Goal: Task Accomplishment & Management: Complete application form

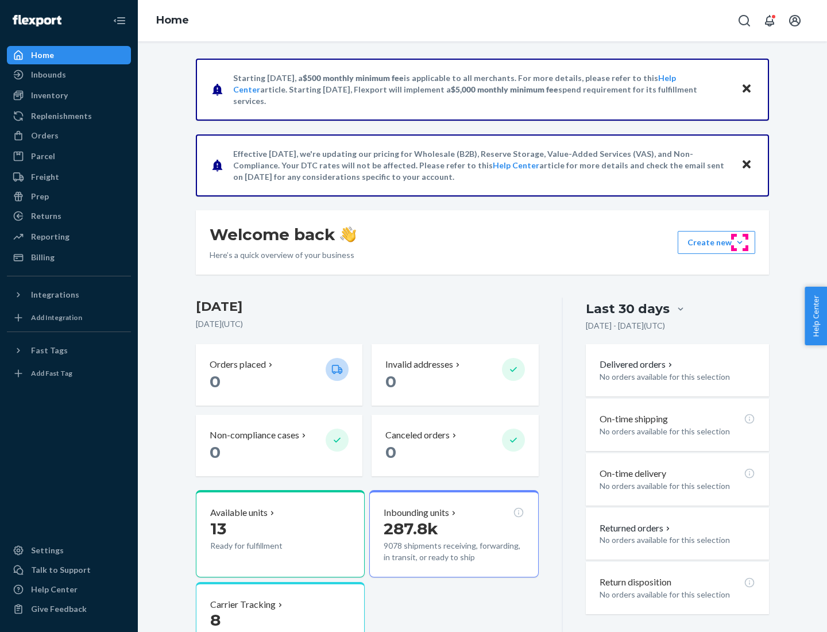
click at [740, 242] on button "Create new Create new inbound Create new order Create new product" at bounding box center [717, 242] width 78 height 23
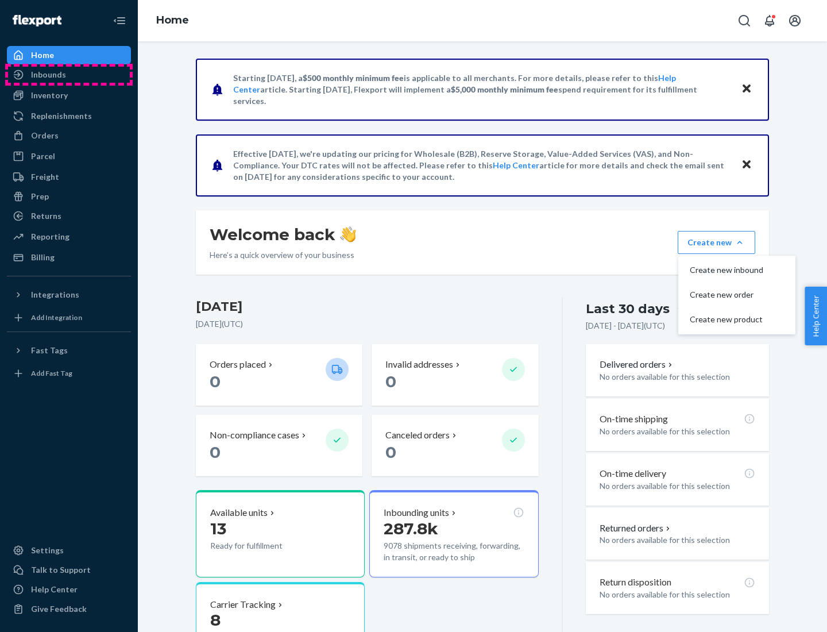
click at [69, 75] on div "Inbounds" at bounding box center [69, 75] width 122 height 16
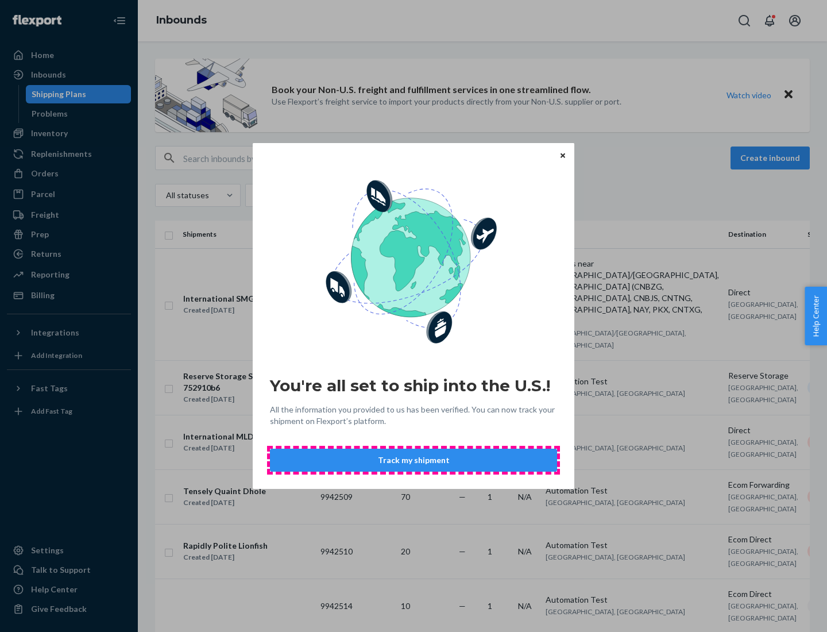
click at [414, 460] on button "Track my shipment" at bounding box center [413, 460] width 287 height 23
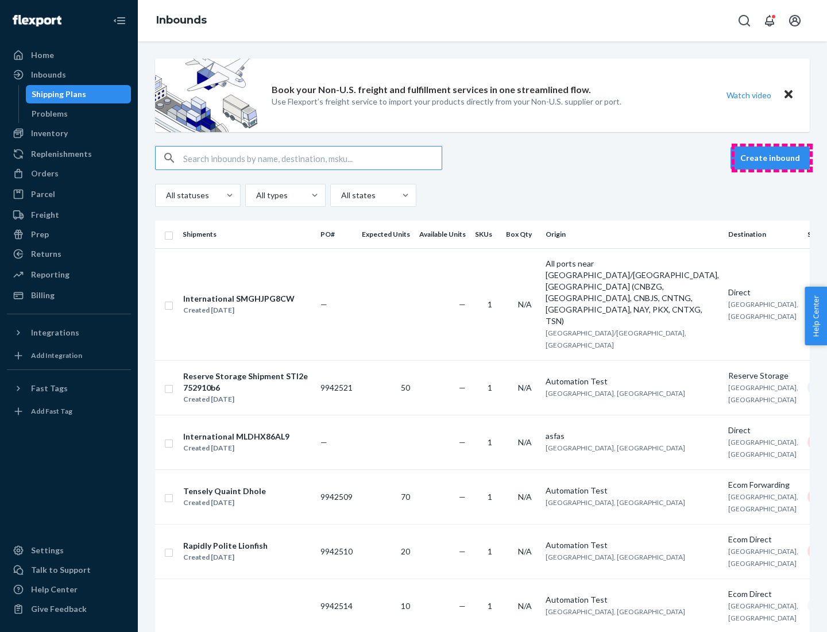
click at [772, 158] on button "Create inbound" at bounding box center [770, 157] width 79 height 23
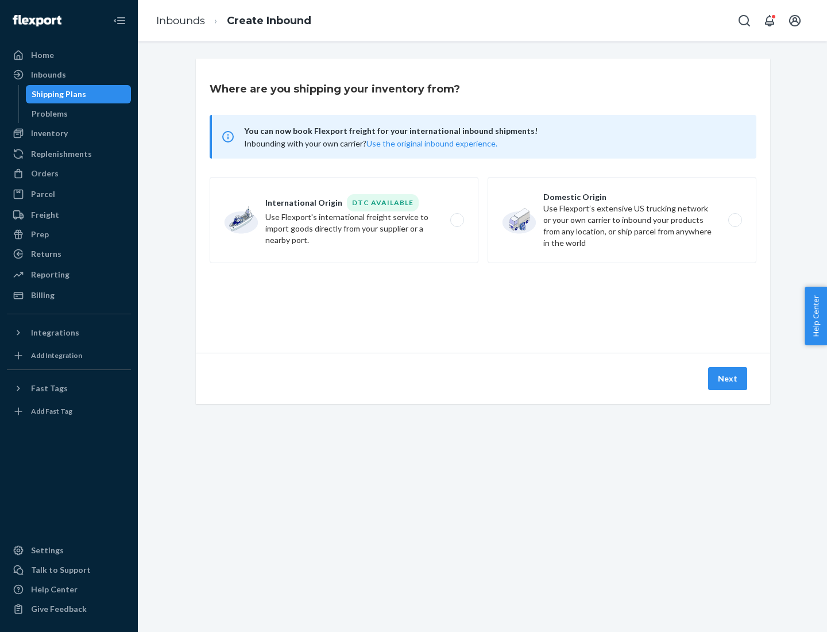
click at [344, 220] on label "International Origin DTC Available Use Flexport's international freight service…" at bounding box center [344, 220] width 269 height 86
click at [457, 220] on input "International Origin DTC Available Use Flexport's international freight service…" at bounding box center [460, 220] width 7 height 7
radio input "true"
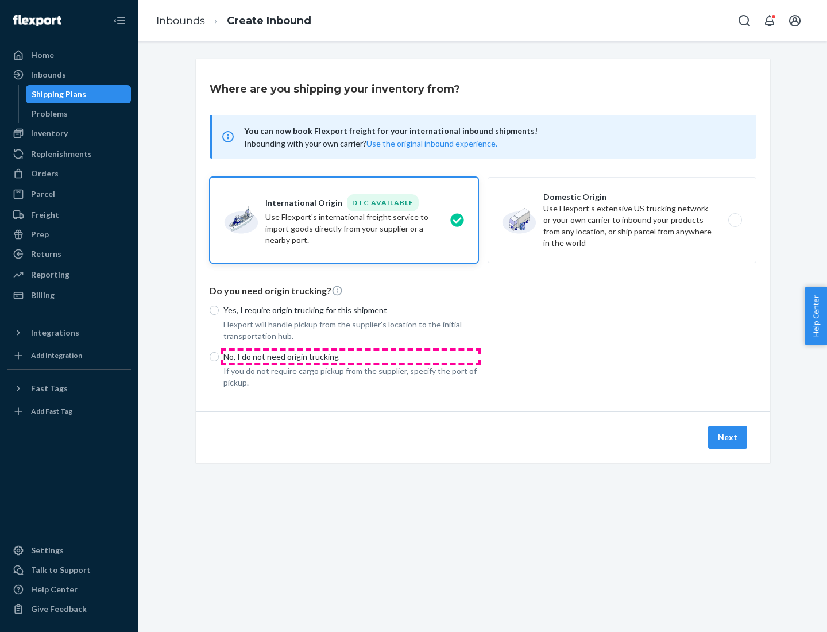
click at [351, 356] on p "No, I do not need origin trucking" at bounding box center [350, 356] width 255 height 11
click at [219, 356] on input "No, I do not need origin trucking" at bounding box center [214, 356] width 9 height 9
radio input "true"
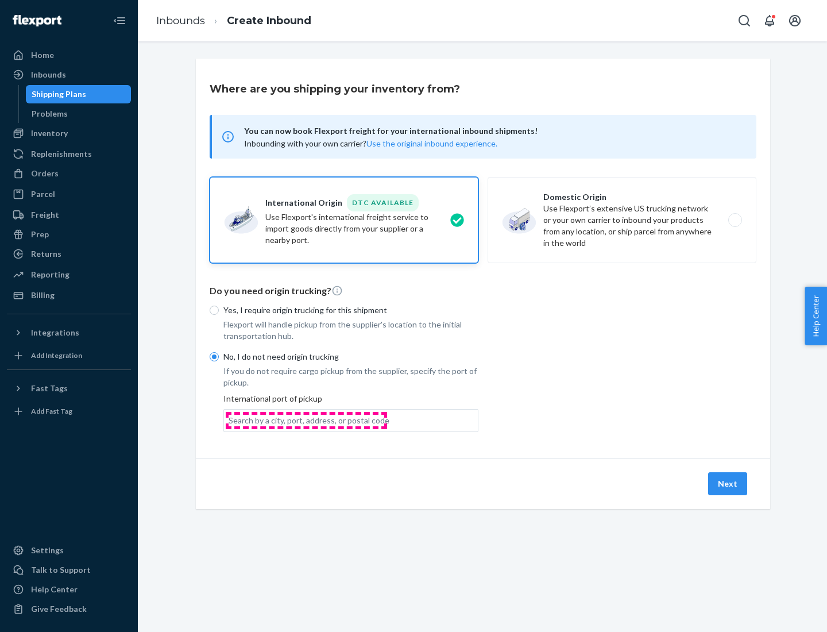
click at [306, 420] on div "Search by a city, port, address, or postal code" at bounding box center [309, 420] width 161 height 11
click at [230, 420] on input "Search by a city, port, address, or postal code" at bounding box center [229, 420] width 1 height 11
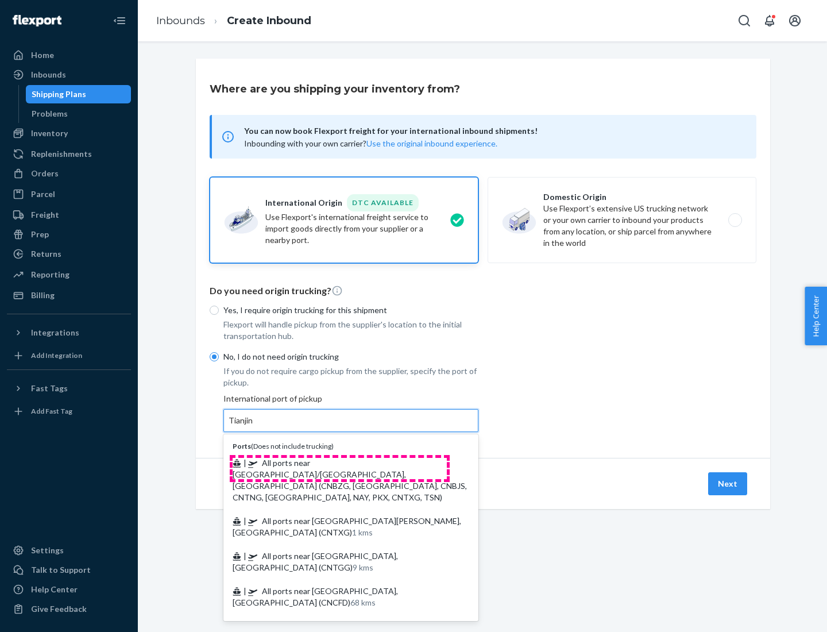
click at [339, 462] on span "| All ports near [GEOGRAPHIC_DATA]/[GEOGRAPHIC_DATA], [GEOGRAPHIC_DATA] (CNBZG,…" at bounding box center [350, 480] width 234 height 44
click at [254, 426] on input "Tianjin" at bounding box center [241, 420] width 25 height 11
type input "All ports near [GEOGRAPHIC_DATA]/[GEOGRAPHIC_DATA], [GEOGRAPHIC_DATA] (CNBZG, […"
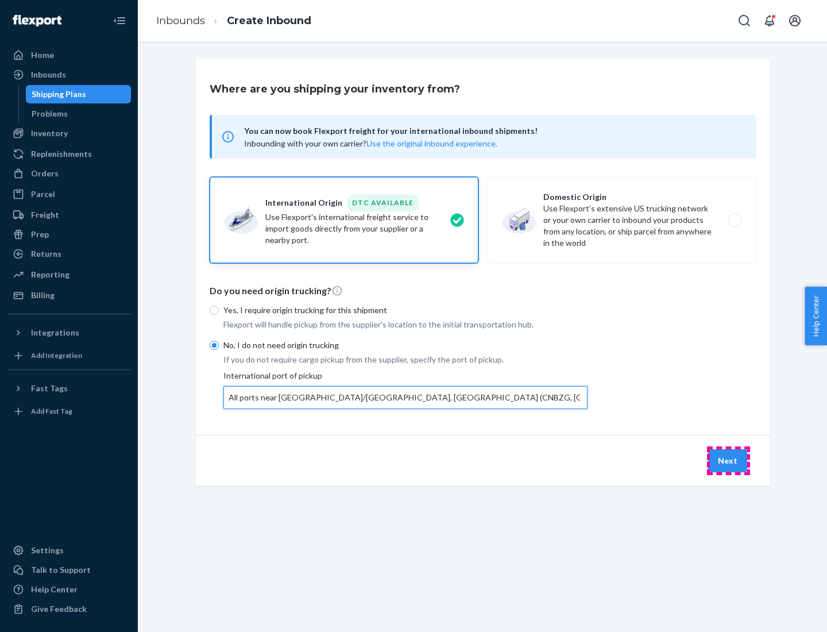
click at [728, 460] on button "Next" at bounding box center [727, 460] width 39 height 23
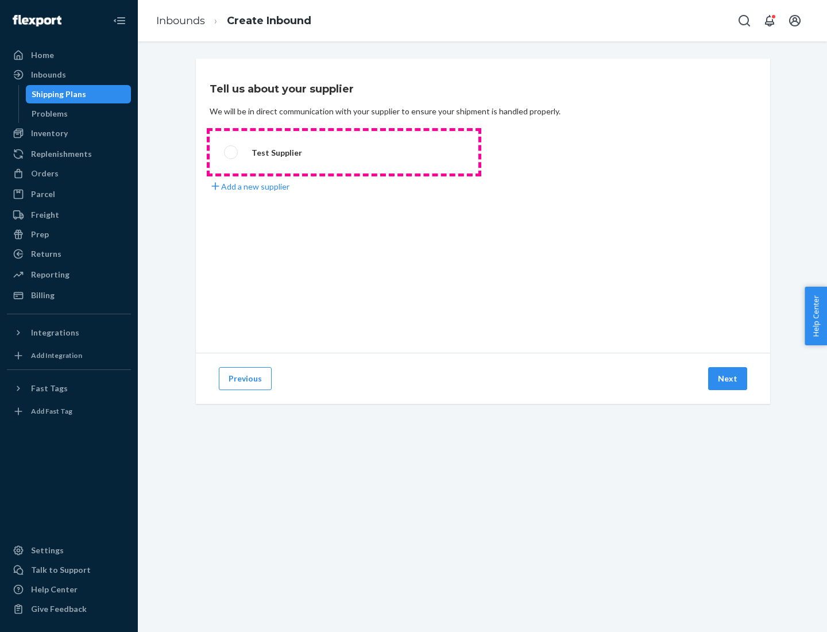
click at [344, 152] on label "Test Supplier" at bounding box center [344, 152] width 269 height 43
click at [231, 152] on input "Test Supplier" at bounding box center [227, 152] width 7 height 7
radio input "true"
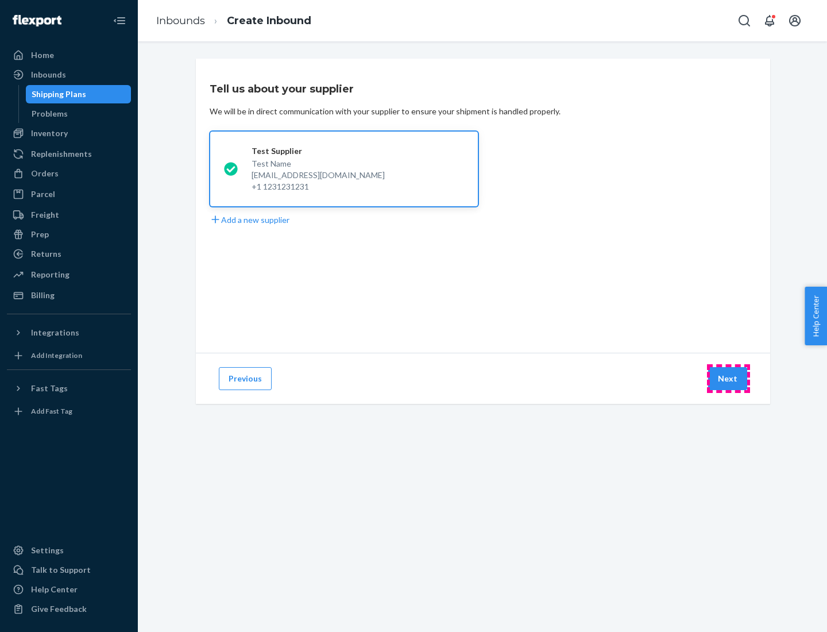
click at [728, 379] on button "Next" at bounding box center [727, 378] width 39 height 23
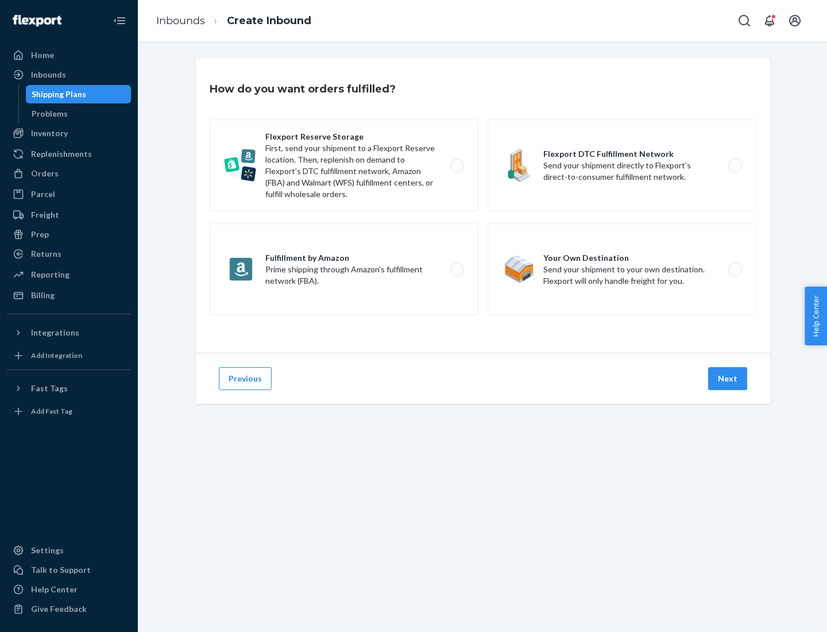
click at [483, 206] on div "Flexport Reserve Storage First, send your shipment to a Flexport Reserve locati…" at bounding box center [483, 218] width 547 height 199
click at [622, 165] on label "Flexport DTC Fulfillment Network Send your shipment directly to Flexport’s dire…" at bounding box center [622, 165] width 269 height 92
click at [735, 165] on input "Flexport DTC Fulfillment Network Send your shipment directly to Flexport’s dire…" at bounding box center [738, 165] width 7 height 7
radio input "true"
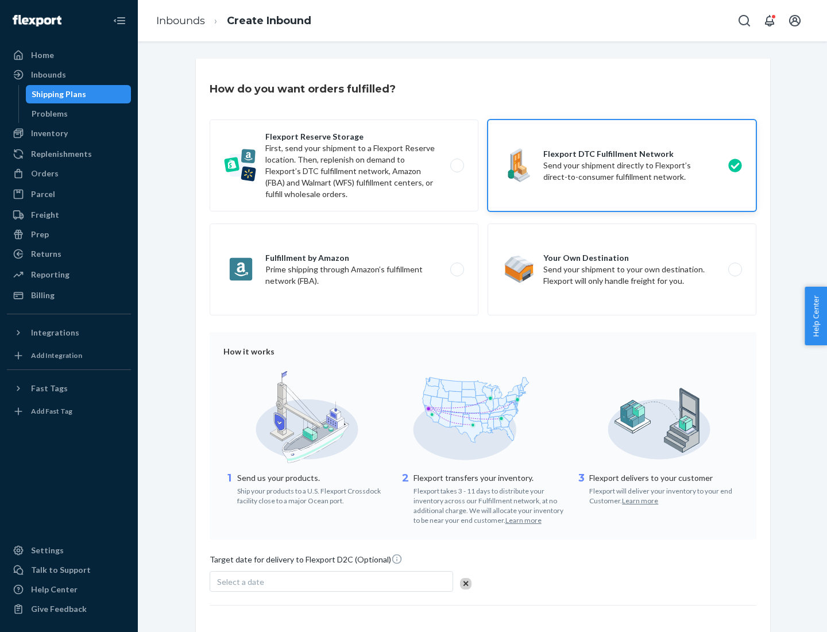
scroll to position [84, 0]
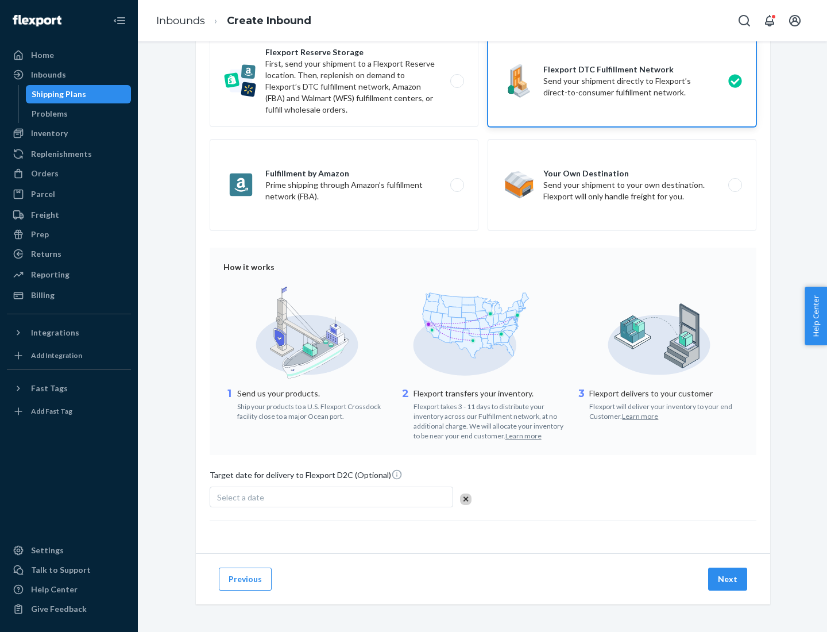
click at [728, 578] on button "Next" at bounding box center [727, 578] width 39 height 23
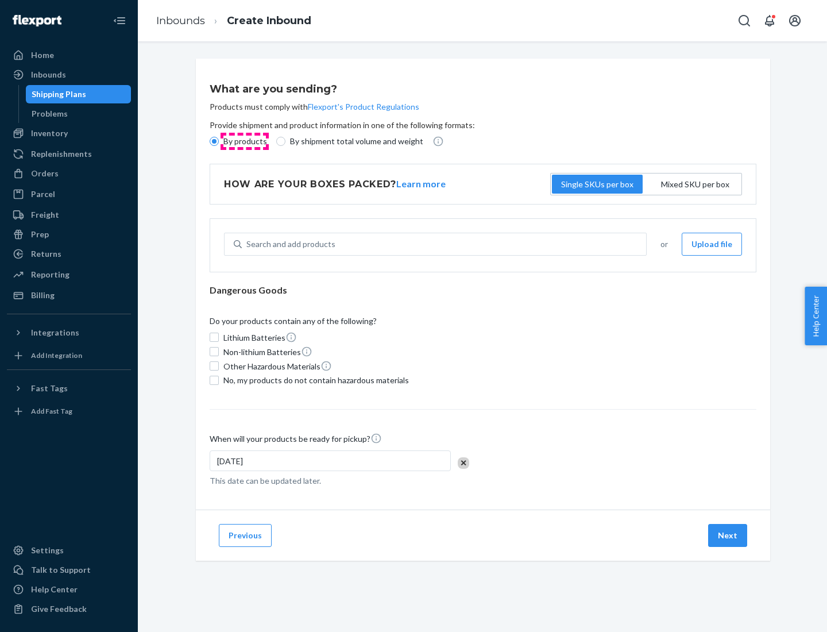
click at [244, 141] on p "By products" at bounding box center [245, 141] width 44 height 11
click at [219, 141] on input "By products" at bounding box center [214, 141] width 9 height 9
click at [289, 244] on div "Search and add products" at bounding box center [290, 243] width 89 height 11
click at [248, 244] on input "Search and add products" at bounding box center [246, 243] width 1 height 11
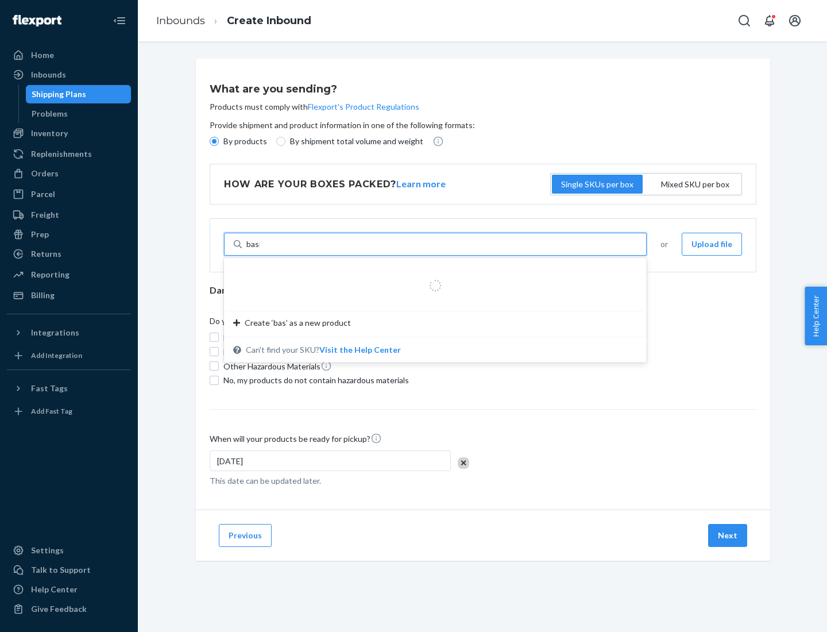
type input "basic"
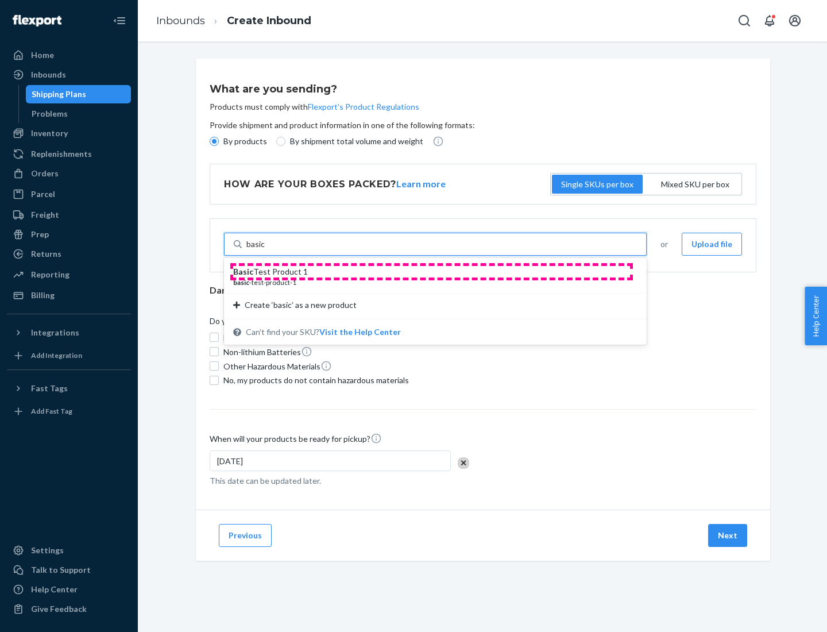
click at [431, 272] on div "Basic Test Product 1" at bounding box center [430, 271] width 395 height 11
click at [265, 250] on input "basic" at bounding box center [255, 243] width 19 height 11
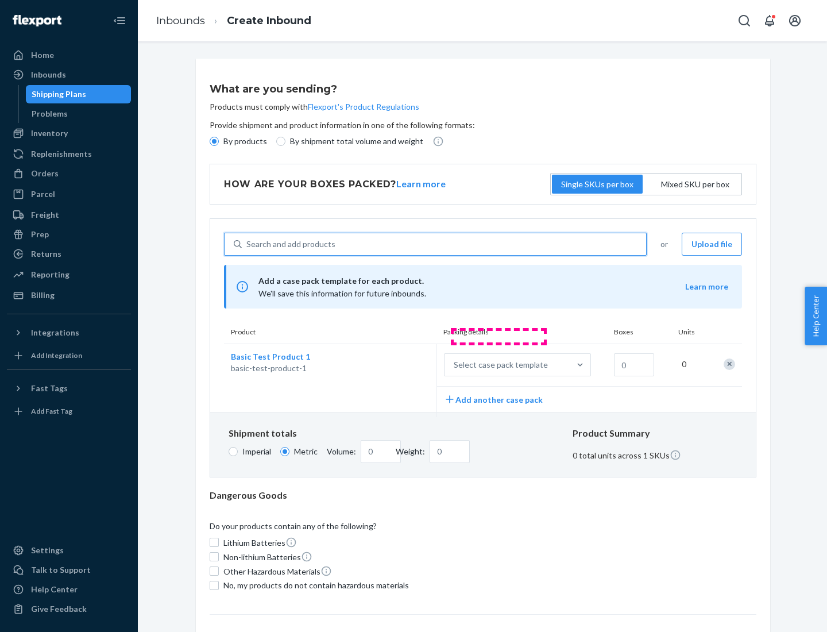
scroll to position [28, 0]
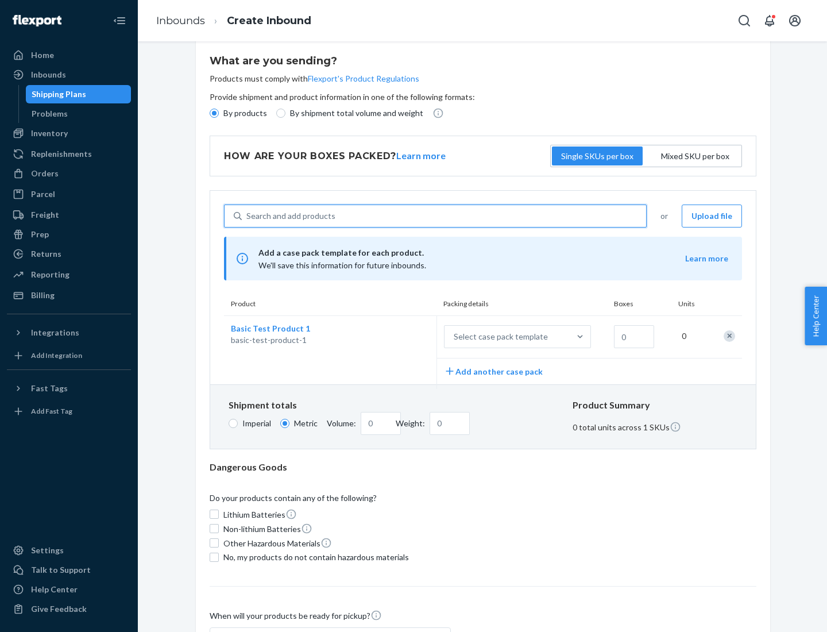
click at [499, 337] on div "Select case pack template" at bounding box center [501, 336] width 94 height 11
click at [397, 337] on input "Select case pack template" at bounding box center [397, 337] width 0 height 0
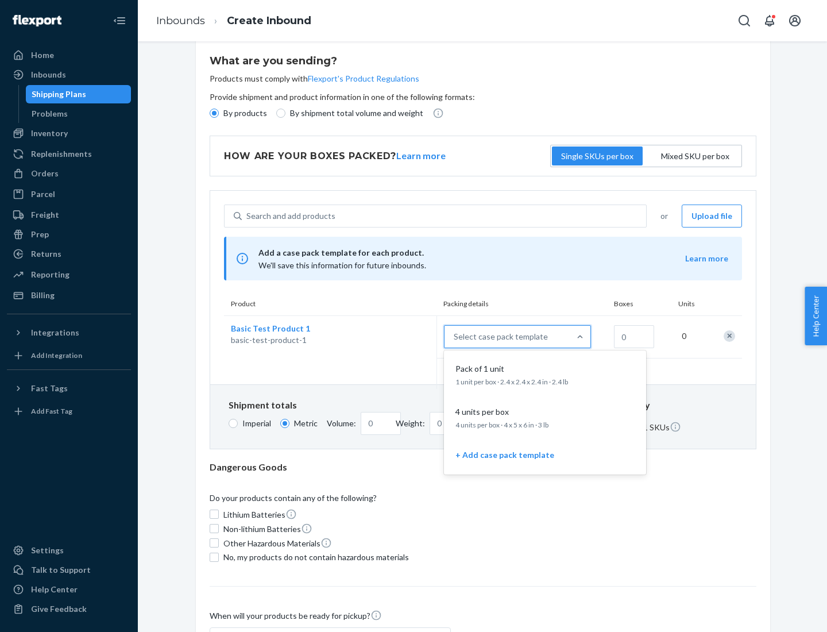
scroll to position [66, 0]
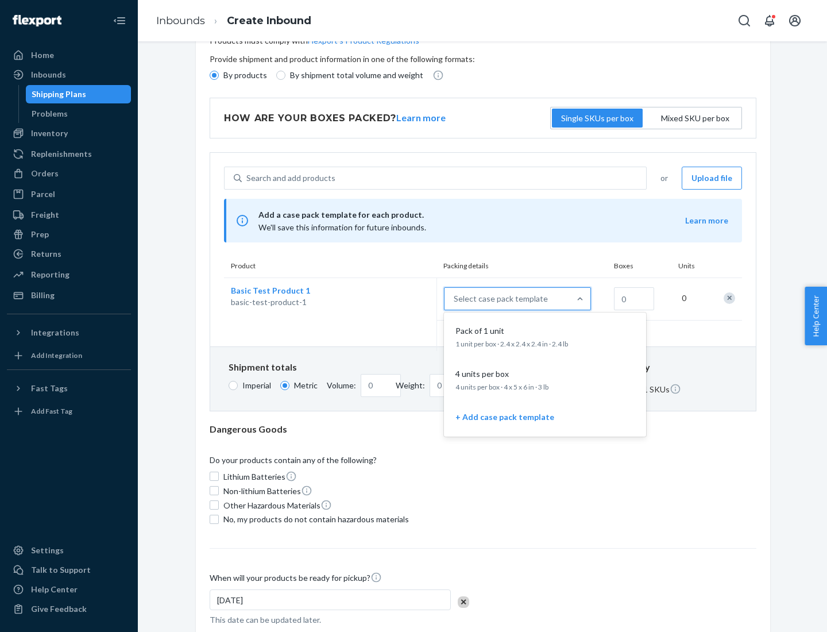
click at [545, 336] on div "Pack of 1 unit" at bounding box center [543, 330] width 184 height 11
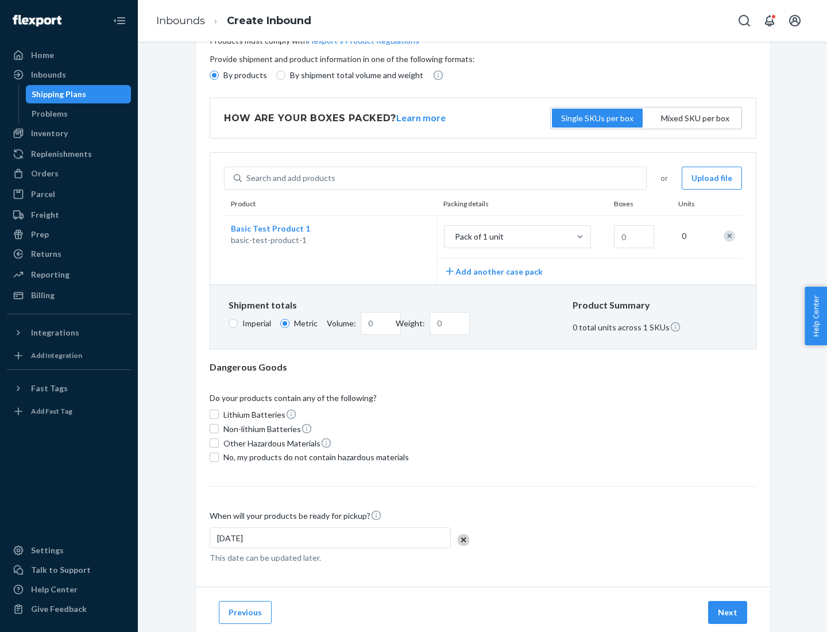
scroll to position [0, 0]
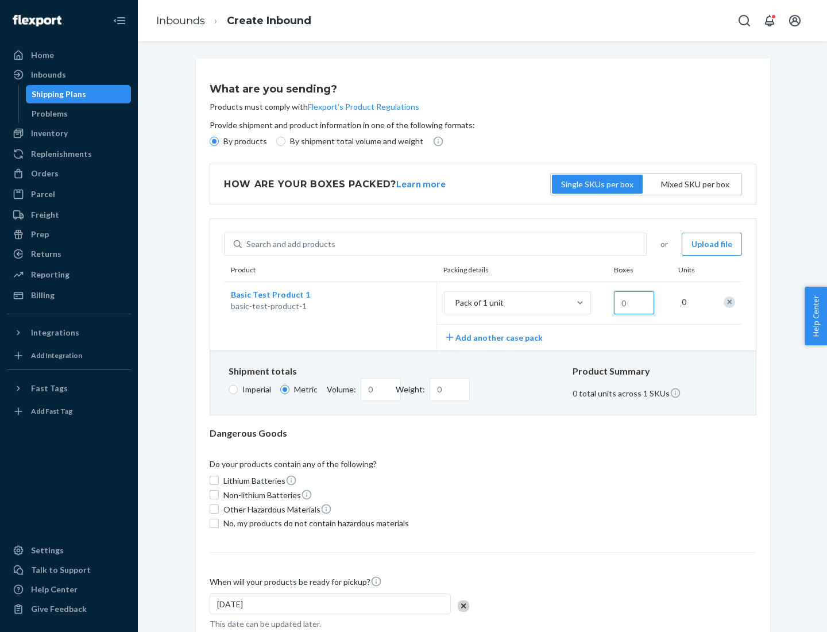
type input "1.09"
type input "10"
type input "0.02"
type input "108.86"
type input "100"
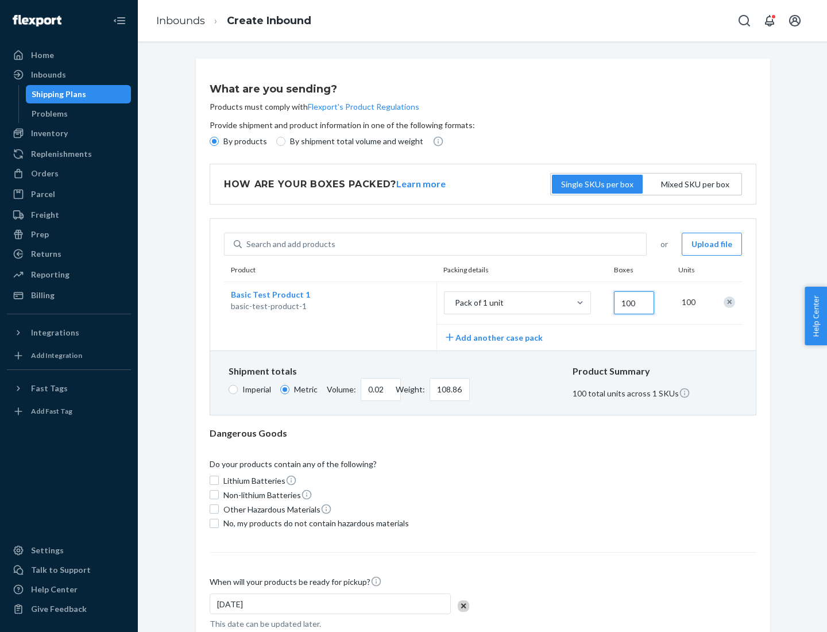
type input "0.23"
type input "1088.62"
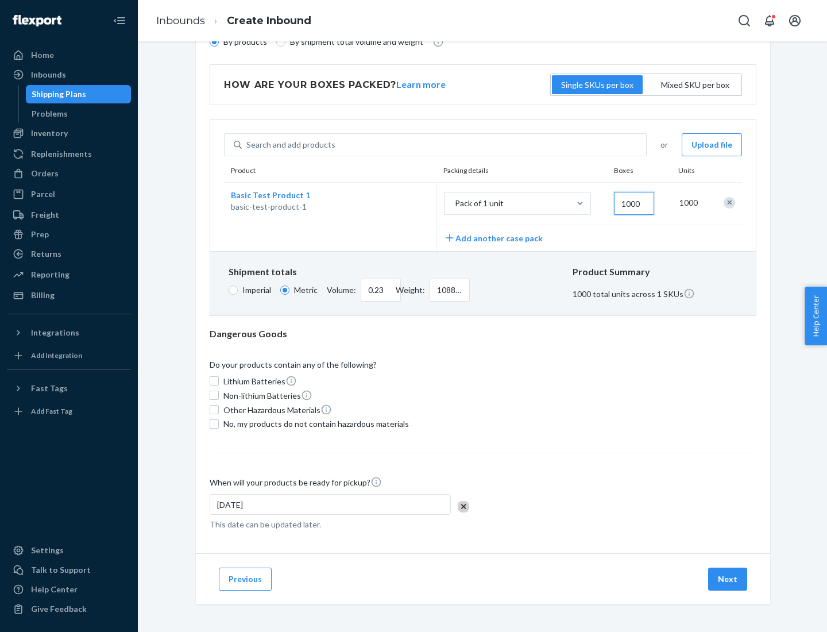
type input "1000"
click at [314, 423] on span "No, my products do not contain hazardous materials" at bounding box center [316, 423] width 186 height 11
click at [219, 423] on input "No, my products do not contain hazardous materials" at bounding box center [214, 423] width 9 height 9
checkbox input "true"
click at [728, 578] on button "Next" at bounding box center [727, 578] width 39 height 23
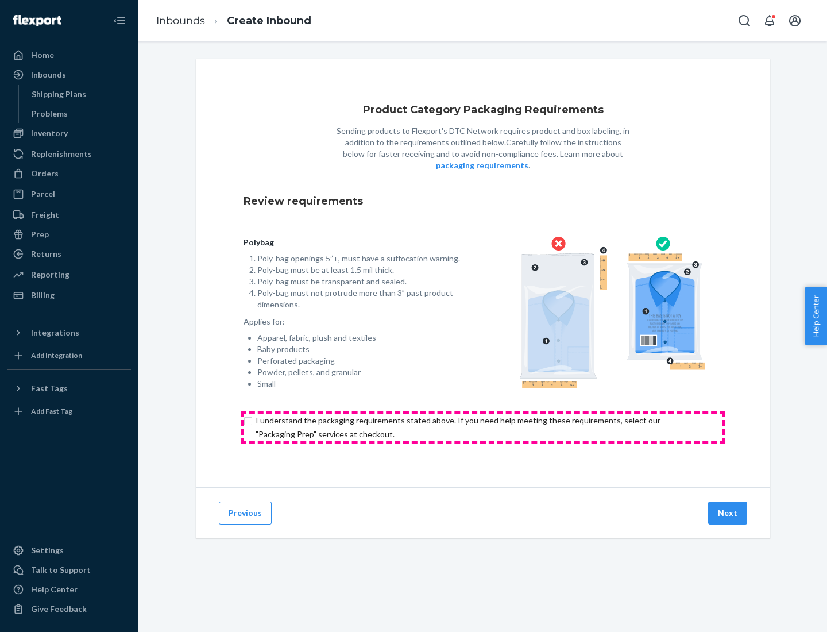
click at [483, 427] on input "checkbox" at bounding box center [483, 428] width 479 height 28
checkbox input "true"
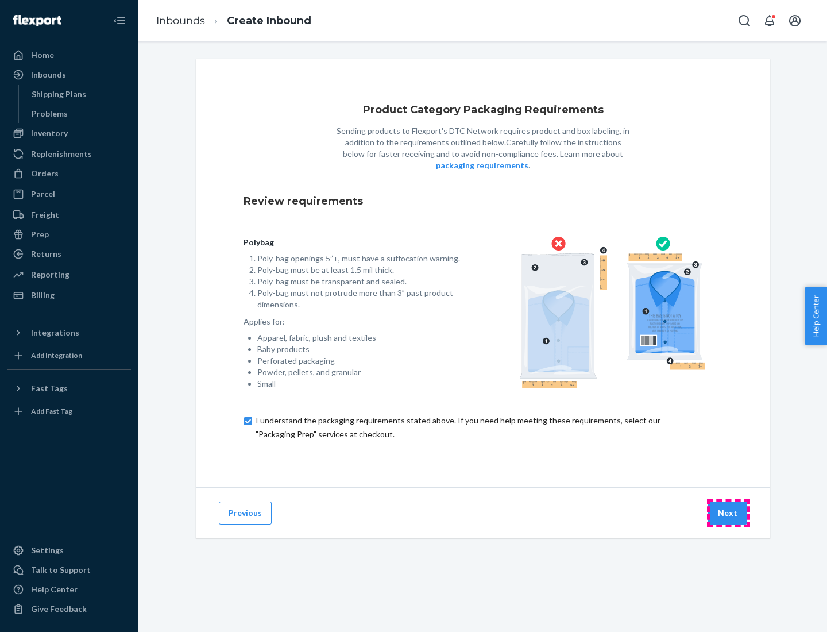
click at [728, 512] on button "Next" at bounding box center [727, 512] width 39 height 23
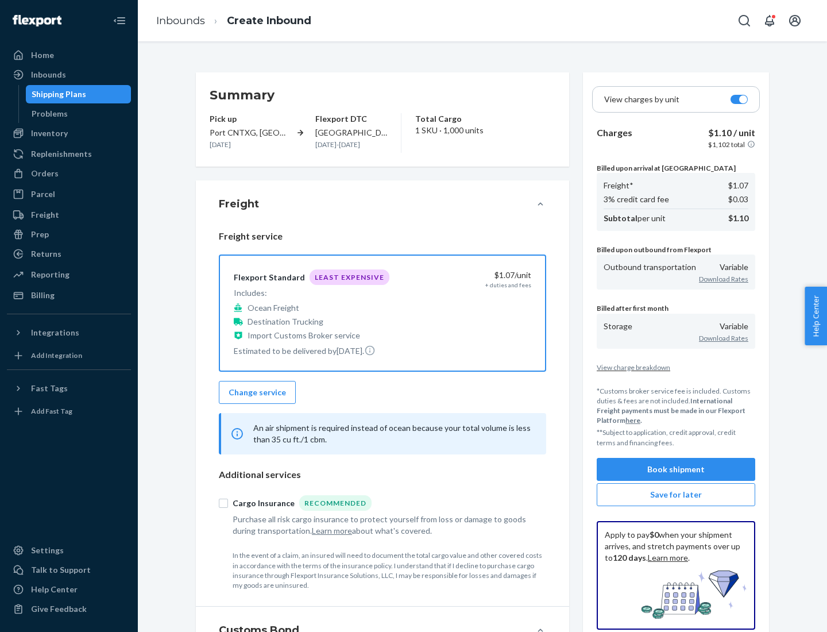
scroll to position [133, 0]
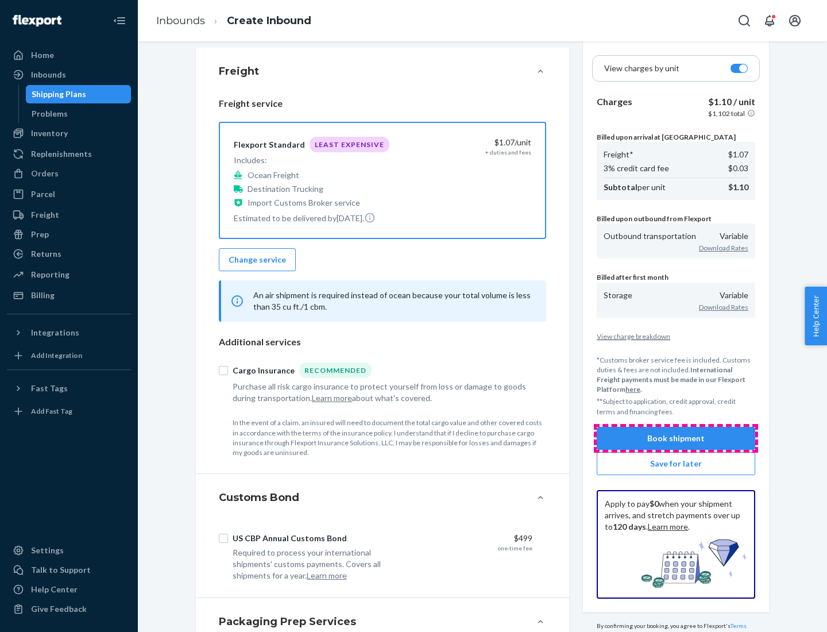
click at [676, 438] on button "Book shipment" at bounding box center [676, 438] width 159 height 23
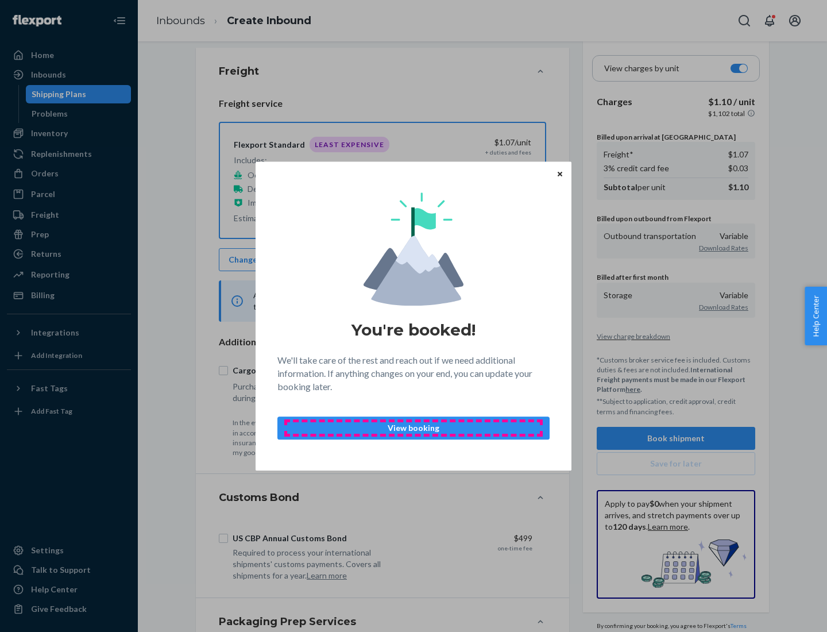
click at [414, 427] on p "View booking" at bounding box center [413, 427] width 253 height 11
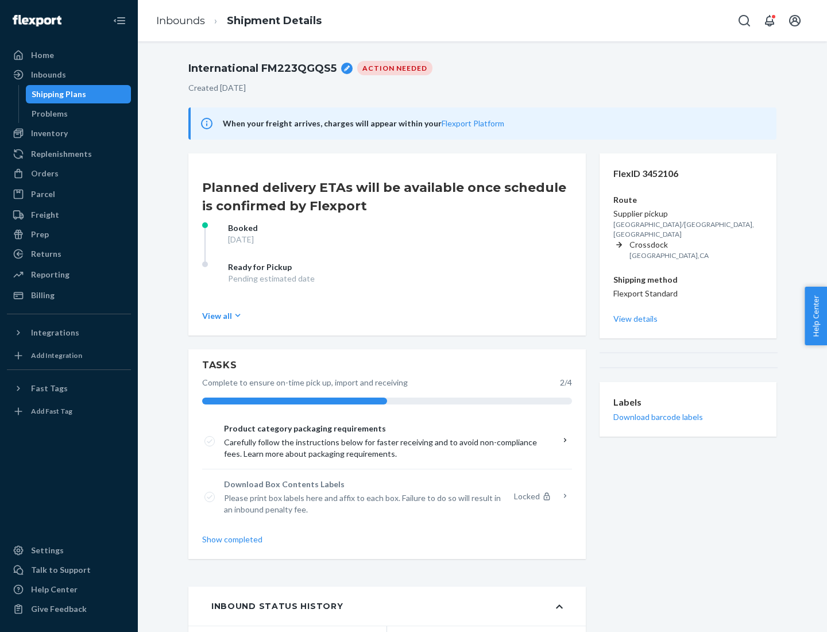
scroll to position [92, 0]
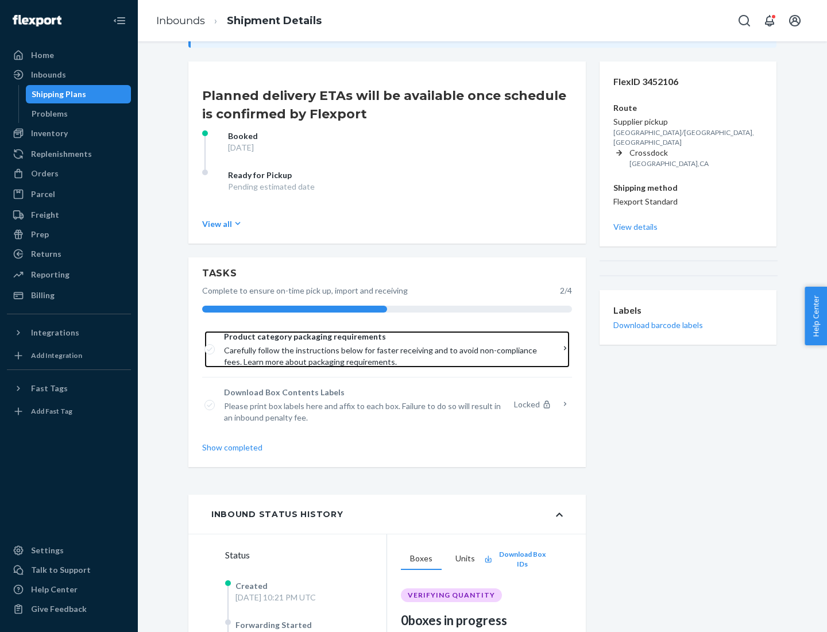
click at [383, 337] on span "Product category packaging requirements" at bounding box center [383, 336] width 318 height 11
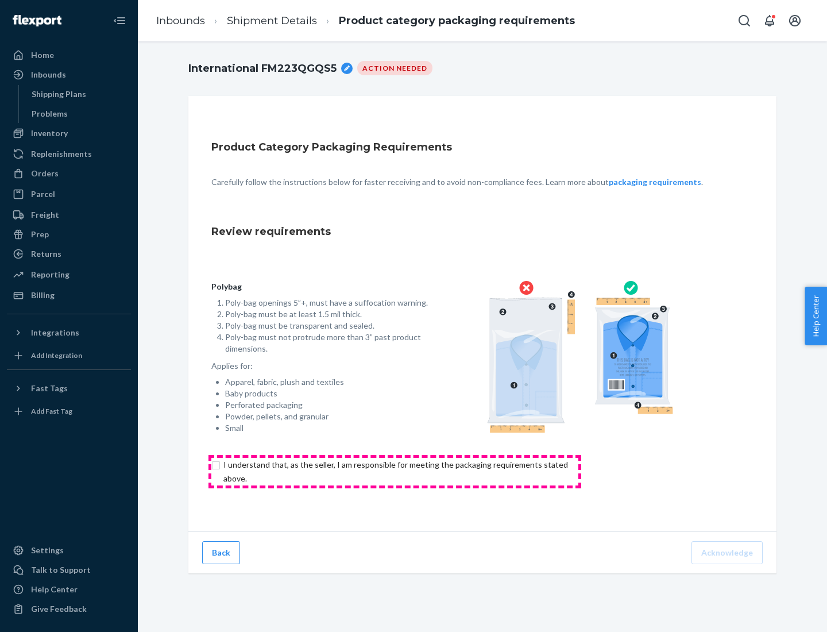
click at [395, 471] on input "checkbox" at bounding box center [402, 472] width 382 height 28
checkbox input "true"
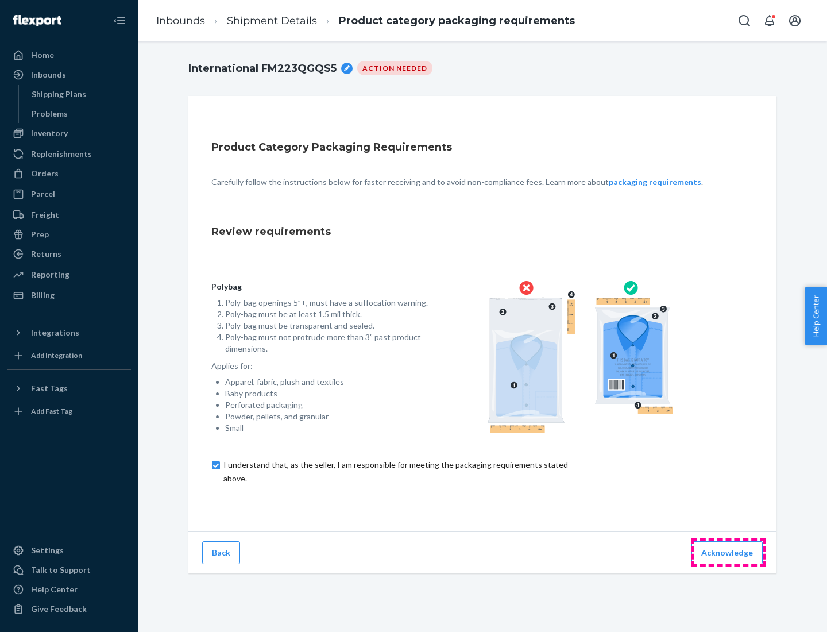
click at [728, 552] on button "Acknowledge" at bounding box center [727, 552] width 71 height 23
